Goal: Ask a question

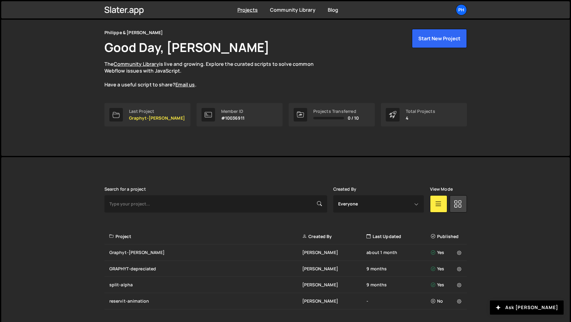
scroll to position [21, 0]
click at [128, 267] on div "GRAPHYT-depreciated" at bounding box center [205, 268] width 193 height 6
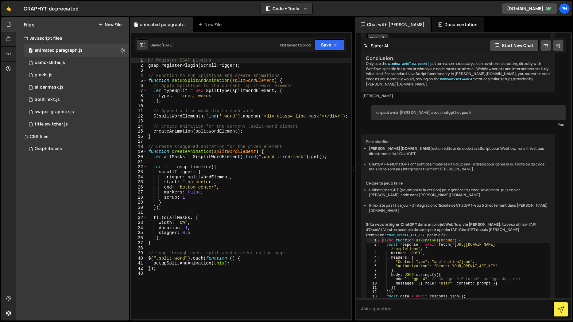
scroll to position [1708, 0]
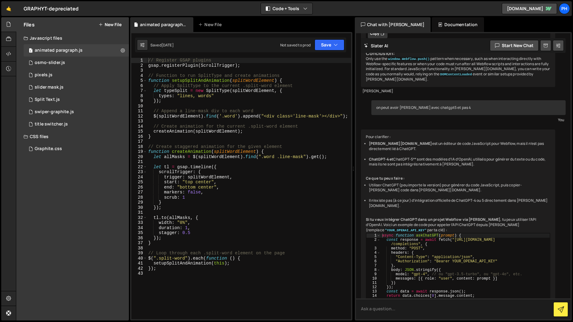
click at [404, 308] on textarea at bounding box center [463, 308] width 215 height 21
type textarea "avoid flashing by setting an element css to alpha 0, can you give me the css st…"
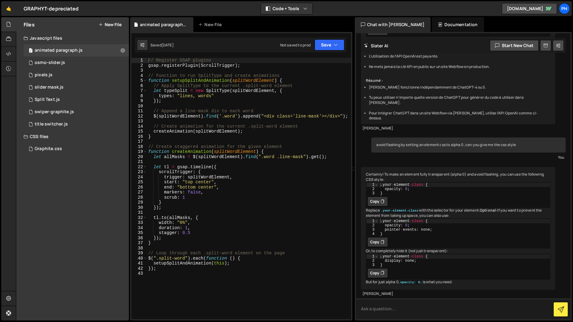
scroll to position [2196, 0]
click at [388, 287] on div "Certainly! To make an element fully transparent (alpha 0) and avoid flashing, y…" at bounding box center [458, 228] width 195 height 123
click at [382, 198] on icon at bounding box center [383, 201] width 4 height 6
